Goal: Task Accomplishment & Management: Use online tool/utility

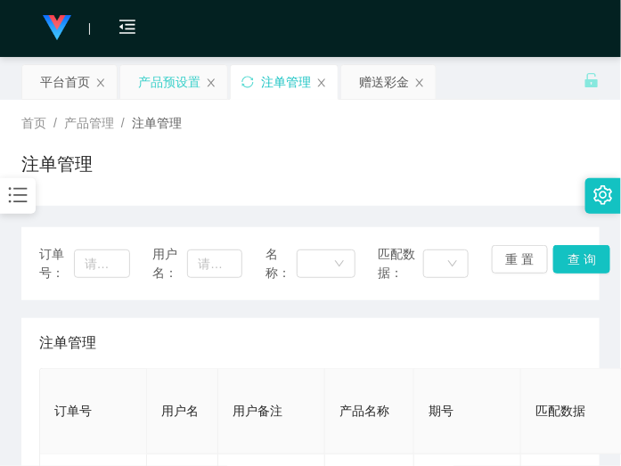
click at [175, 71] on div "产品预设置" at bounding box center [169, 82] width 62 height 34
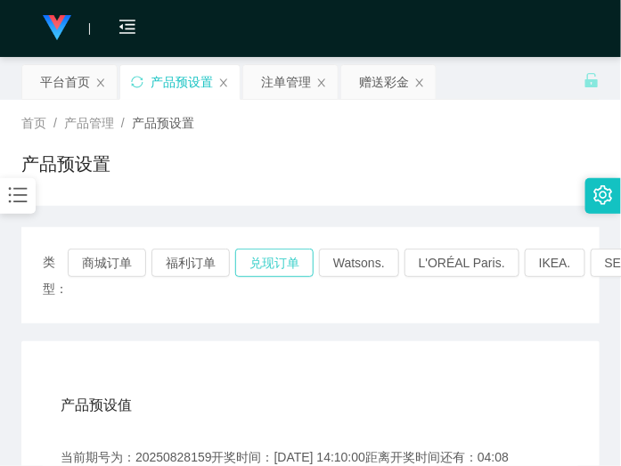
drag, startPoint x: 286, startPoint y: 261, endPoint x: 285, endPoint y: 248, distance: 13.4
click at [285, 261] on button "兑现订单" at bounding box center [274, 263] width 78 height 29
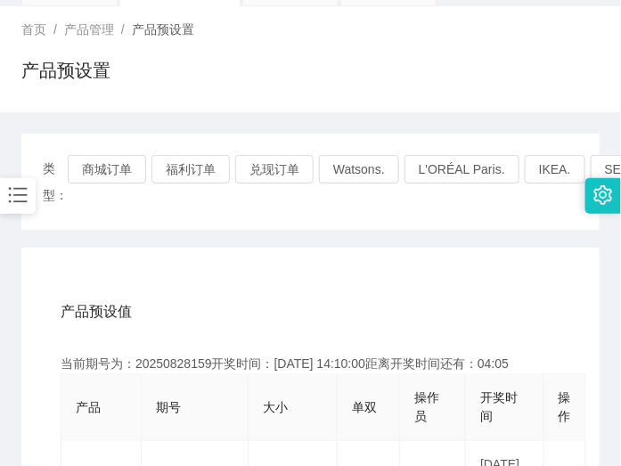
scroll to position [223, 0]
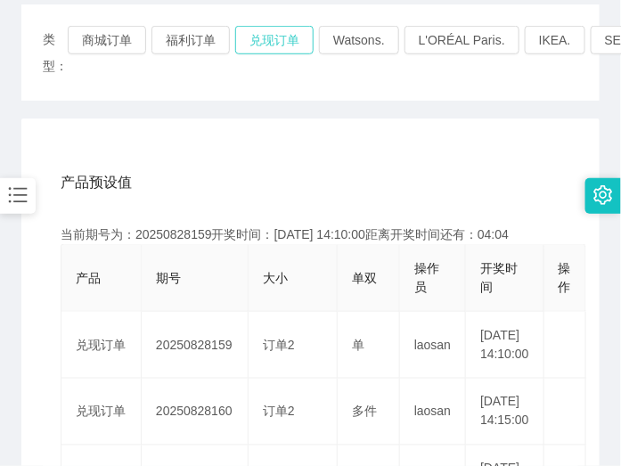
click at [285, 42] on button "兑现订单" at bounding box center [274, 40] width 78 height 29
click at [285, 42] on body "工作台代理端 数据中心 会员管理 产品管理 开奖记录 注单管理 产品列表 即时注单 产品预设置 平台首页 保存配置 重置配置 整体风格设置 主题色 导航设置 …" at bounding box center [310, 233] width 621 height 466
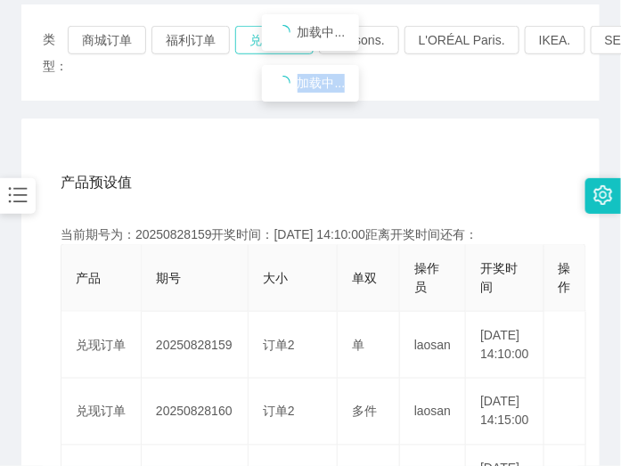
click at [285, 42] on span "加载中... 加载中..." at bounding box center [310, 58] width 621 height 102
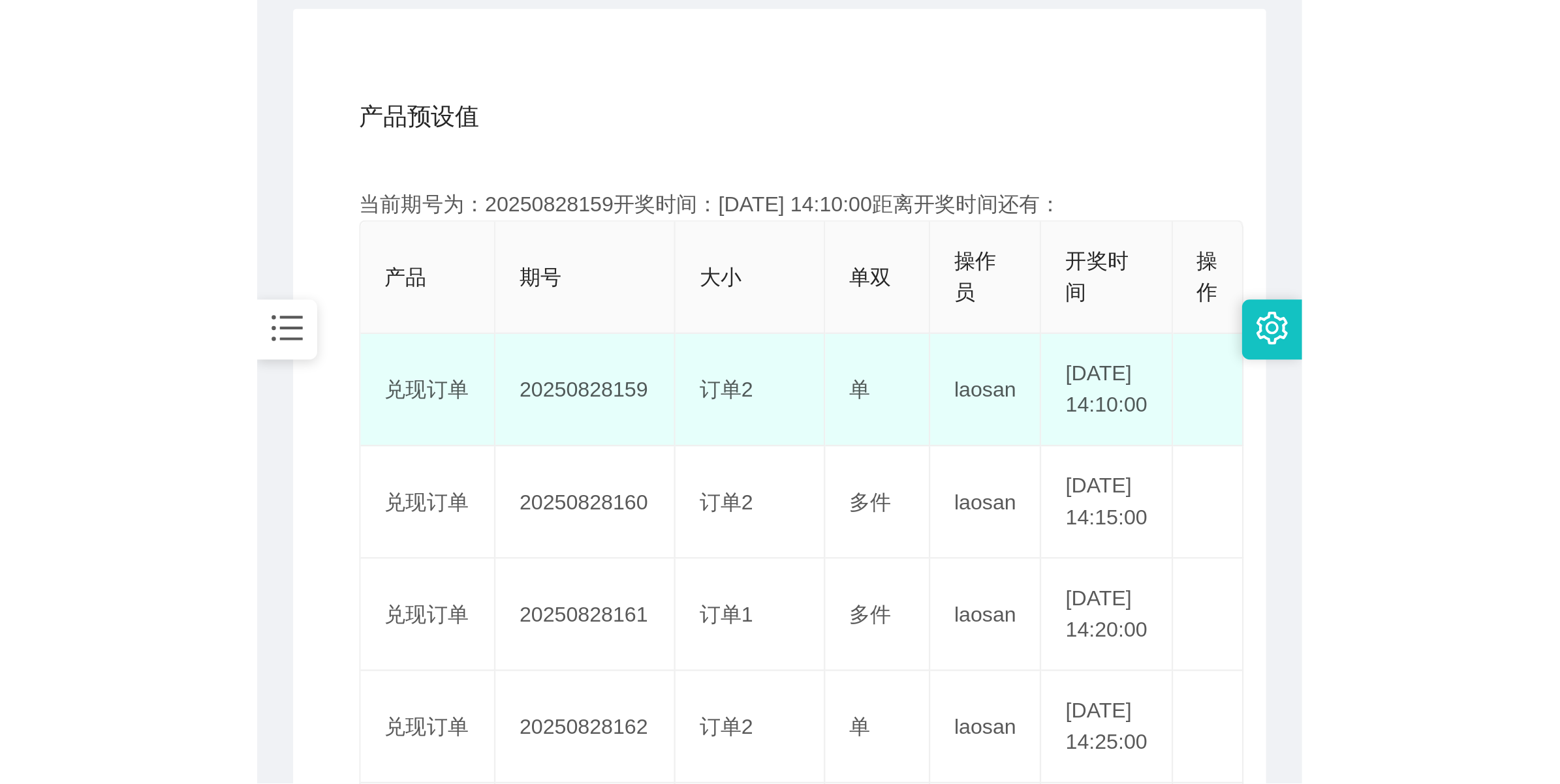
scroll to position [326, 0]
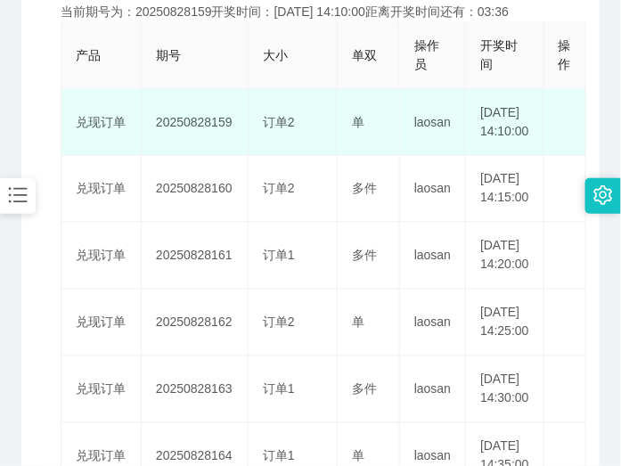
click at [214, 135] on td "20250828159" at bounding box center [195, 122] width 107 height 67
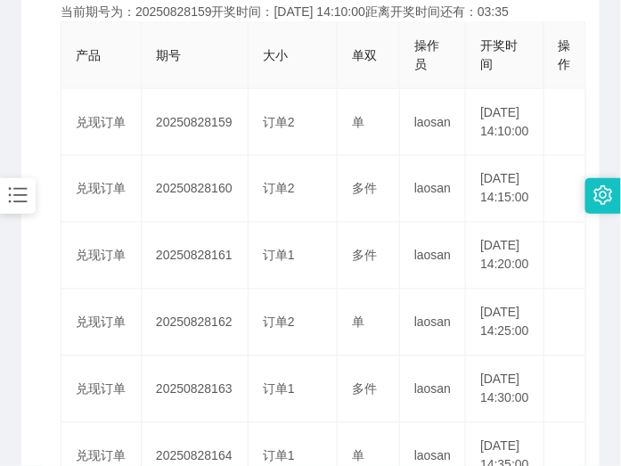
copy td "20250828159"
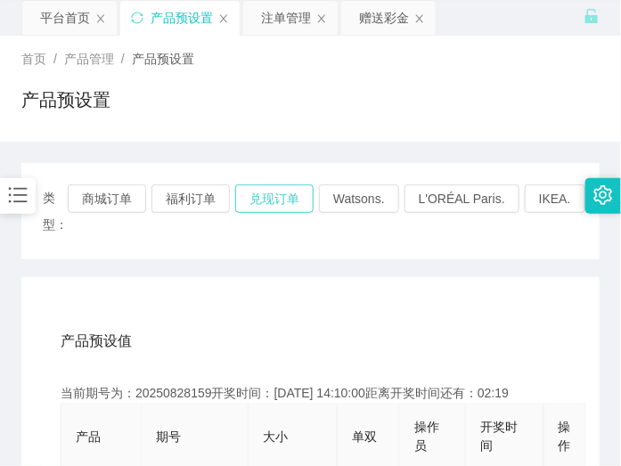
click at [258, 199] on button "兑现订单" at bounding box center [274, 198] width 78 height 29
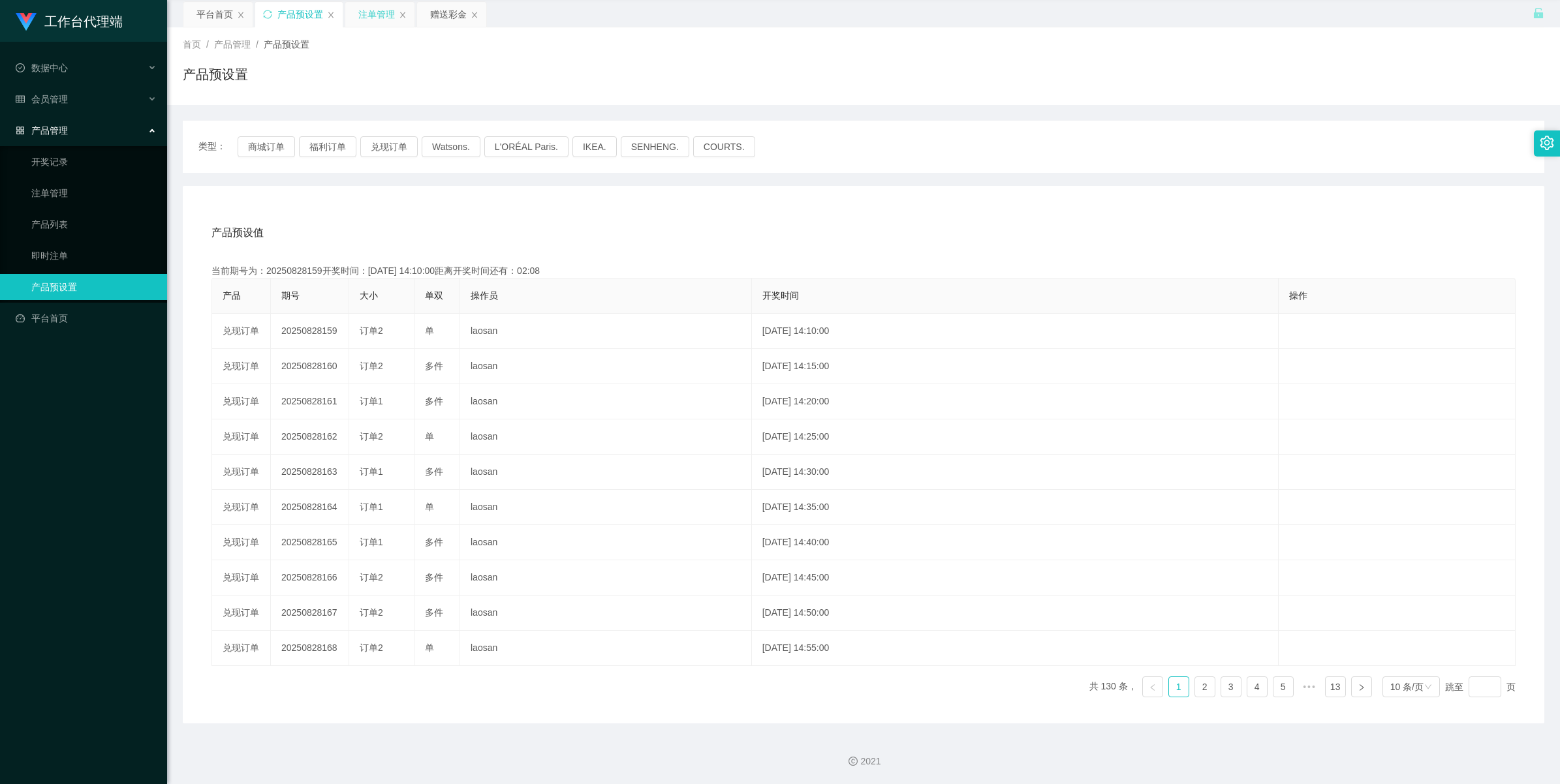
click at [373, 17] on div "注单管理" at bounding box center [376, 15] width 37 height 25
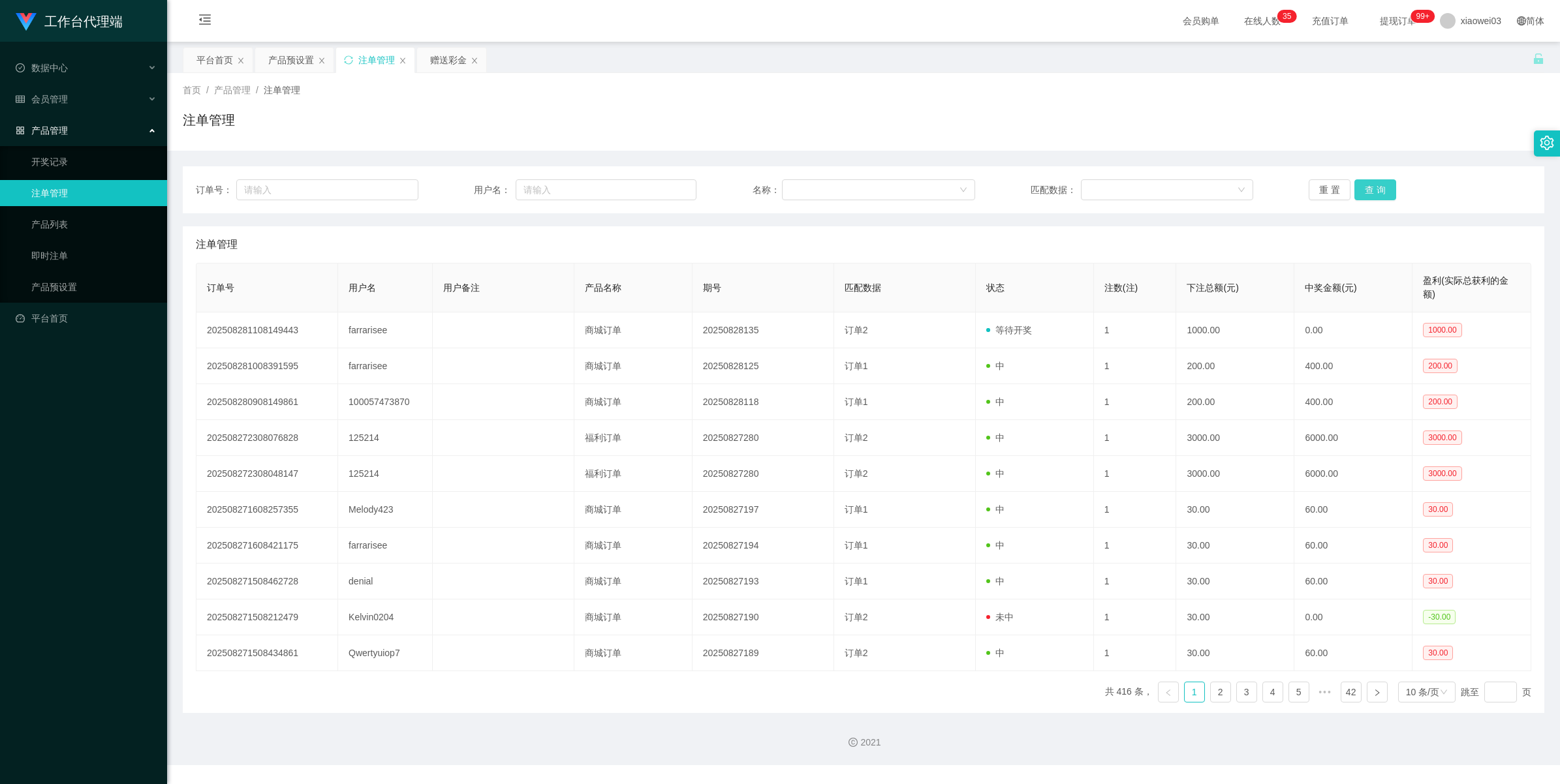
click at [454, 193] on button "查 询" at bounding box center [1375, 190] width 42 height 21
click at [454, 193] on div "重 置 查 询" at bounding box center [1420, 190] width 223 height 21
click at [454, 193] on button "查 询" at bounding box center [1382, 190] width 56 height 21
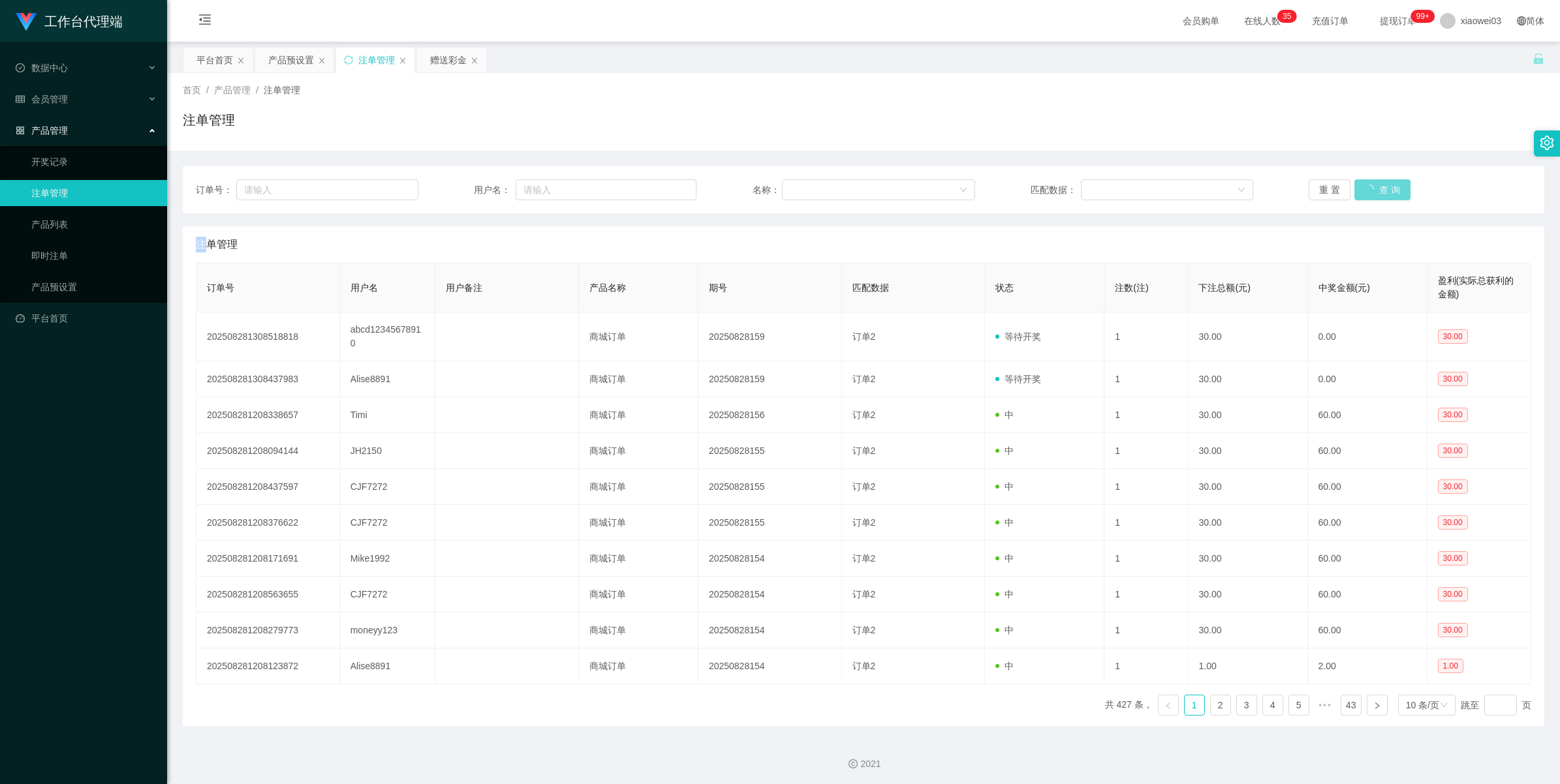
click at [454, 193] on div "重 置 查 询" at bounding box center [1420, 190] width 223 height 21
click at [454, 193] on button "查 询" at bounding box center [1382, 190] width 56 height 21
click at [454, 193] on div "重 置 查 询" at bounding box center [1420, 190] width 223 height 21
click at [454, 193] on button "查 询" at bounding box center [1375, 190] width 42 height 21
click at [454, 193] on div "重 置 查 询" at bounding box center [1420, 190] width 223 height 21
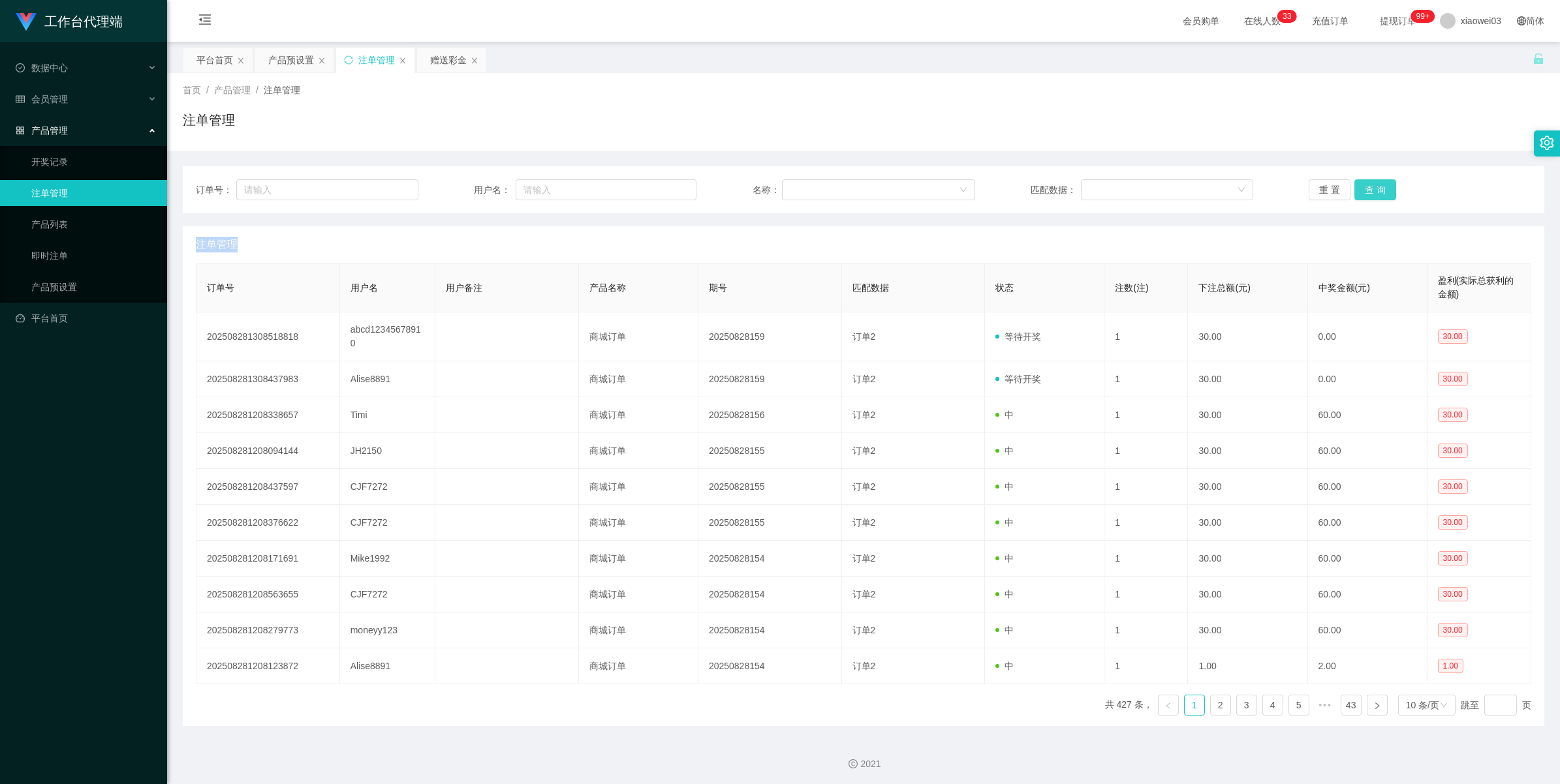
click at [454, 193] on button "查 询" at bounding box center [1375, 190] width 42 height 21
click at [454, 191] on button "查 询" at bounding box center [1375, 190] width 42 height 21
click at [454, 193] on button "查 询" at bounding box center [1375, 190] width 42 height 21
click at [454, 193] on button "查 询" at bounding box center [1375, 190] width 42 height 21
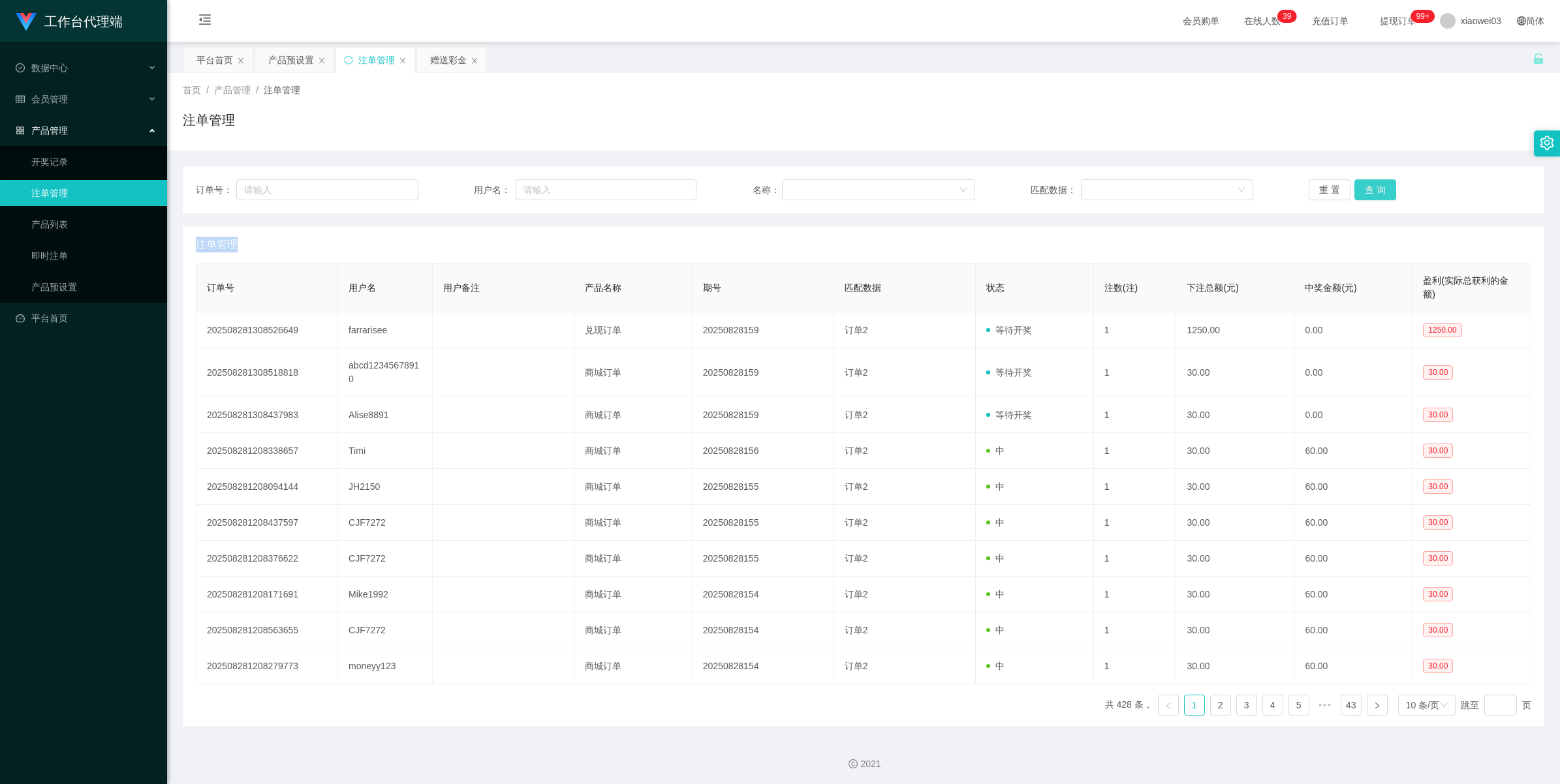
click at [454, 182] on button "查 询" at bounding box center [1375, 190] width 42 height 21
